Goal: Browse casually

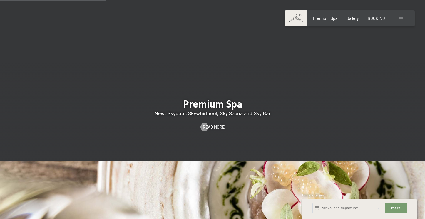
scroll to position [693, 0]
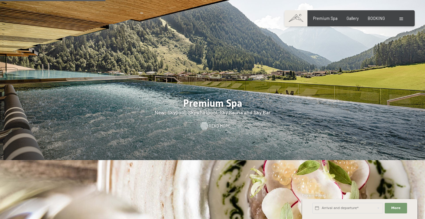
click at [209, 124] on span "Read more" at bounding box center [220, 126] width 22 height 6
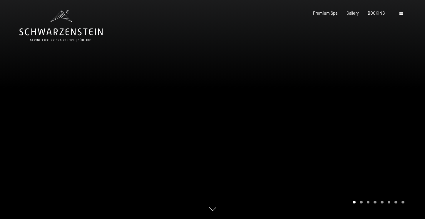
click at [88, 35] on icon at bounding box center [60, 25] width 83 height 31
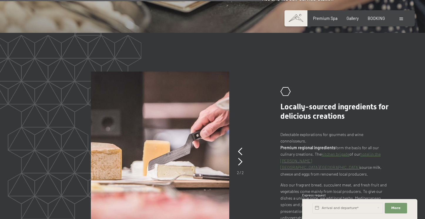
scroll to position [940, 0]
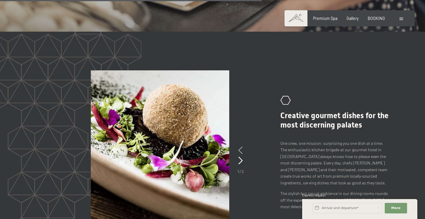
click at [241, 147] on icon at bounding box center [240, 151] width 4 height 8
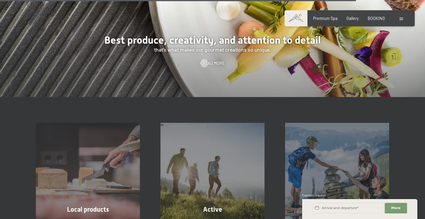
scroll to position [1299, 0]
click at [352, 17] on span "Gallery" at bounding box center [352, 17] width 12 height 5
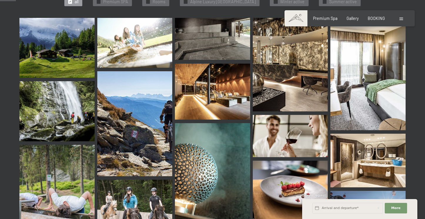
scroll to position [229, 0]
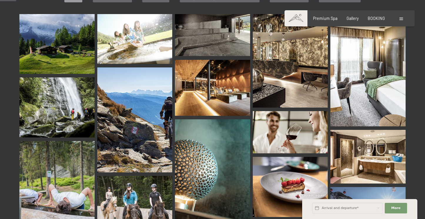
click at [289, 157] on img at bounding box center [290, 187] width 75 height 60
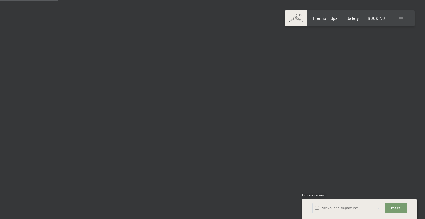
scroll to position [835, 0]
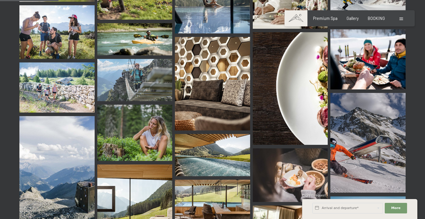
click at [282, 153] on img at bounding box center [290, 176] width 75 height 54
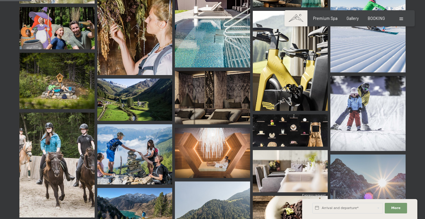
scroll to position [425, 0]
